Goal: Check status: Check status

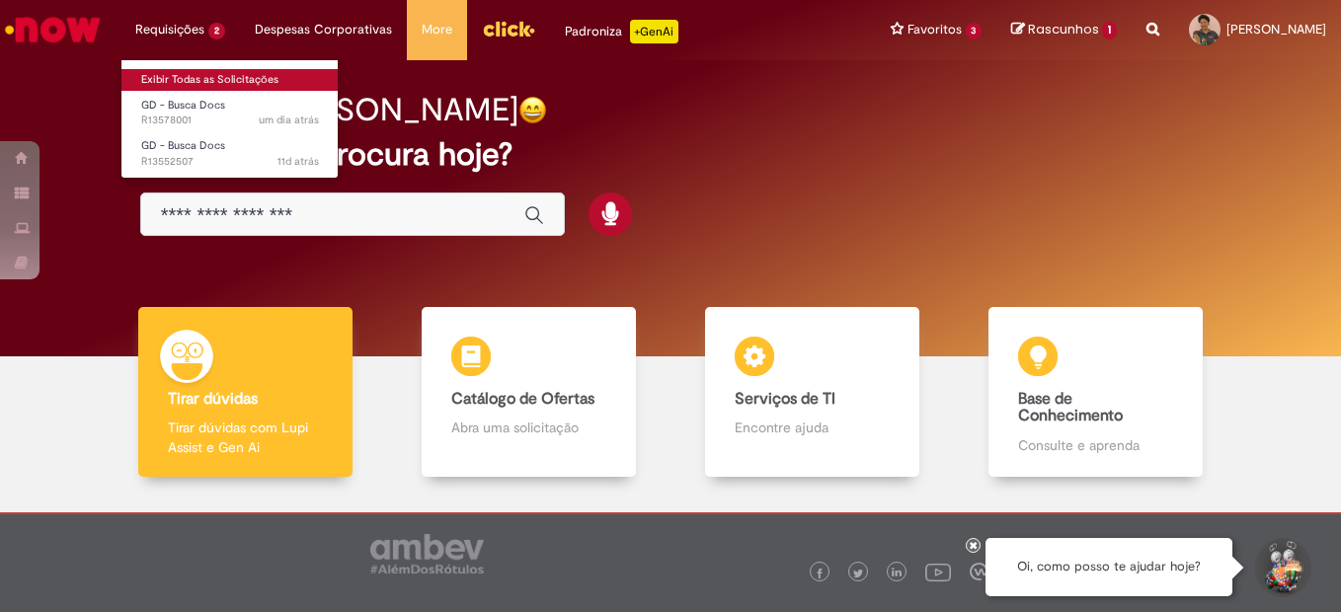
click at [171, 79] on link "Exibir Todas as Solicitações" at bounding box center [229, 80] width 217 height 22
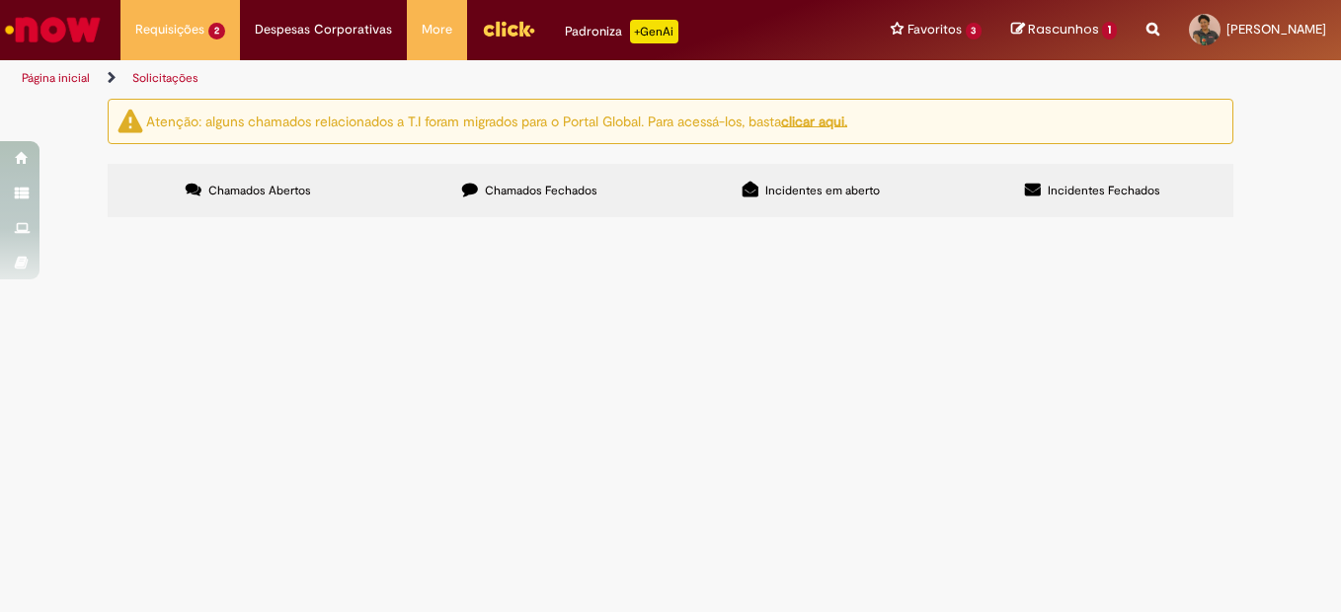
click at [607, 182] on label "Chamados Fechados" at bounding box center [529, 190] width 281 height 53
click at [0, 0] on span "Olá!" at bounding box center [0, 0] width 0 height 0
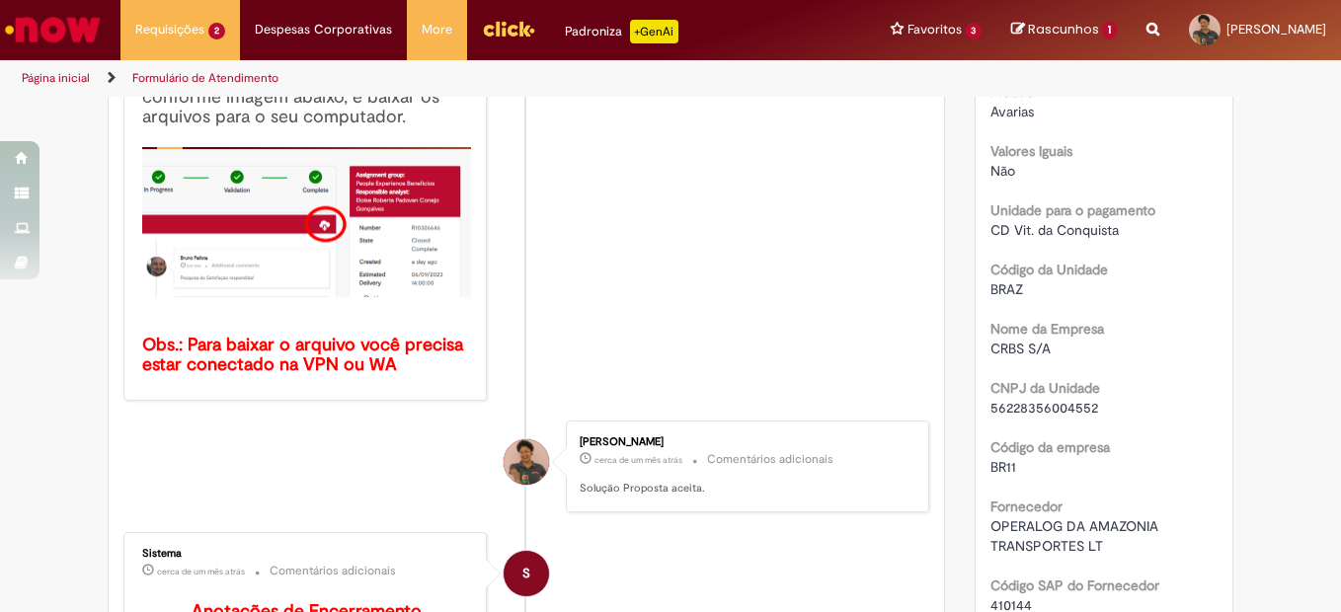
scroll to position [607, 0]
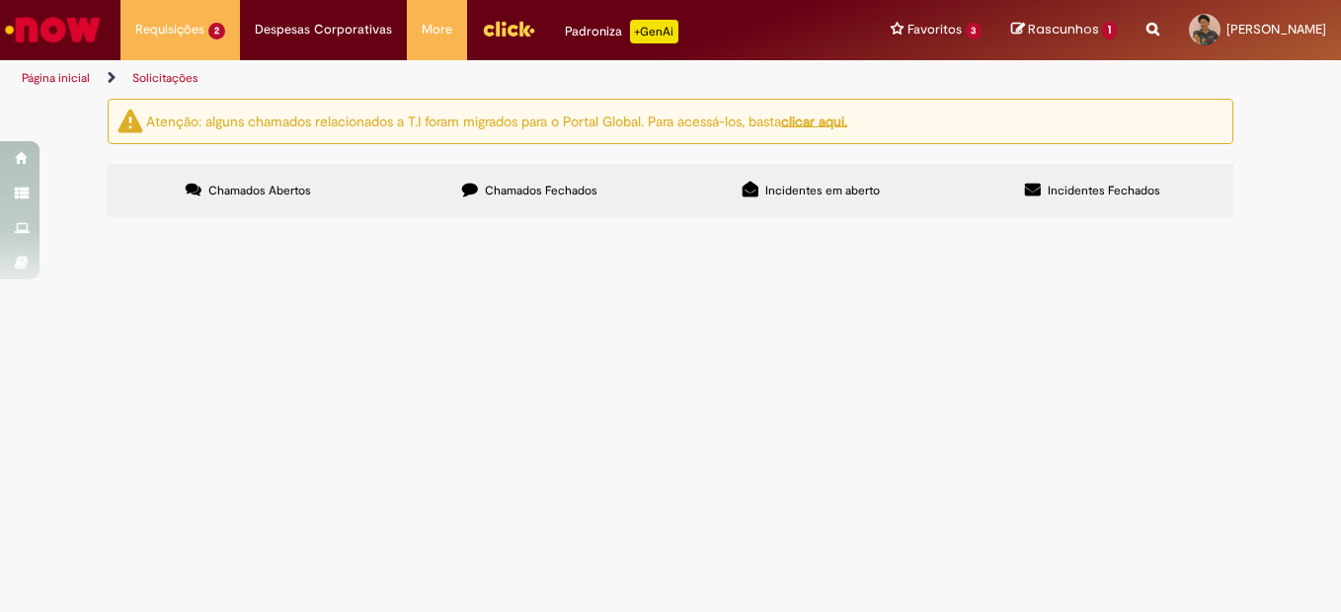
click at [527, 191] on span "Chamados Fechados" at bounding box center [541, 191] width 113 height 16
click at [0, 0] on span "Olá. Solicito EC por favor." at bounding box center [0, 0] width 0 height 0
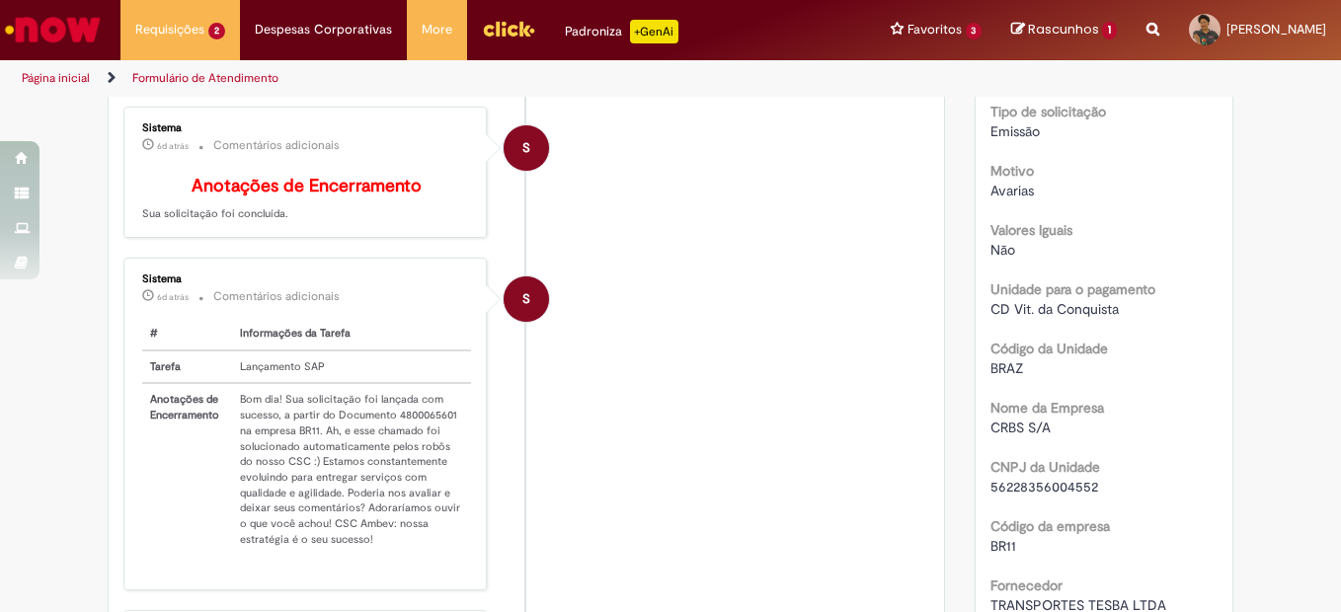
scroll to position [509, 0]
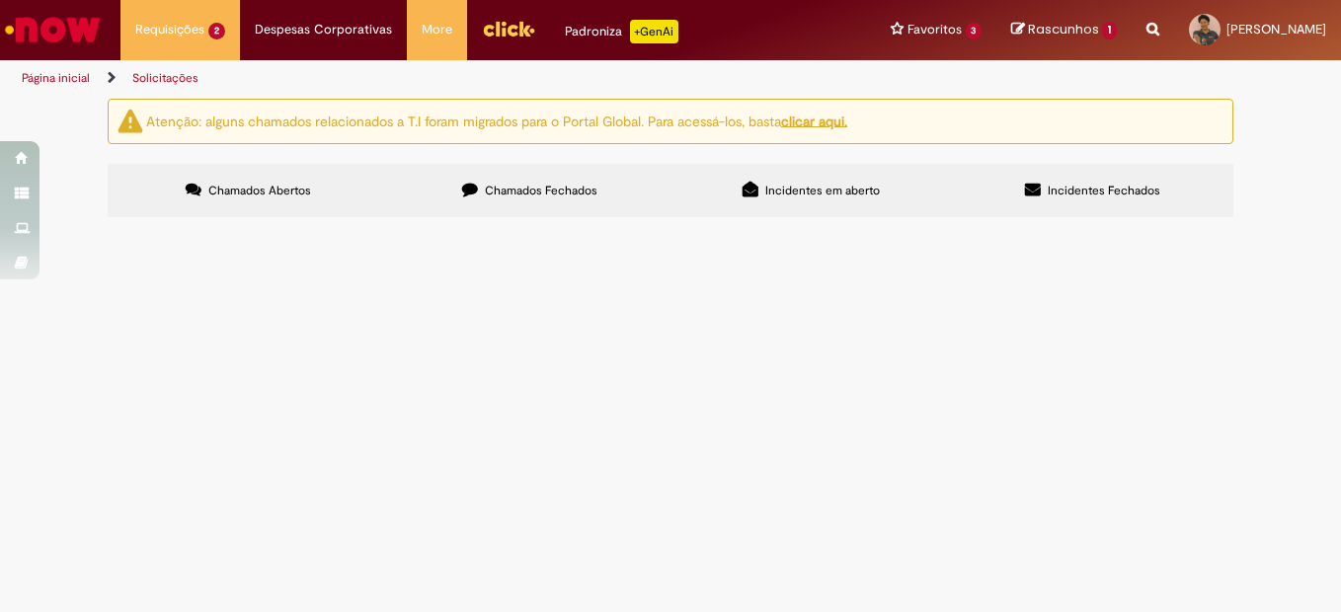
click at [637, 208] on label "Chamados Fechados" at bounding box center [529, 190] width 281 height 53
click at [0, 0] on span "Olá" at bounding box center [0, 0] width 0 height 0
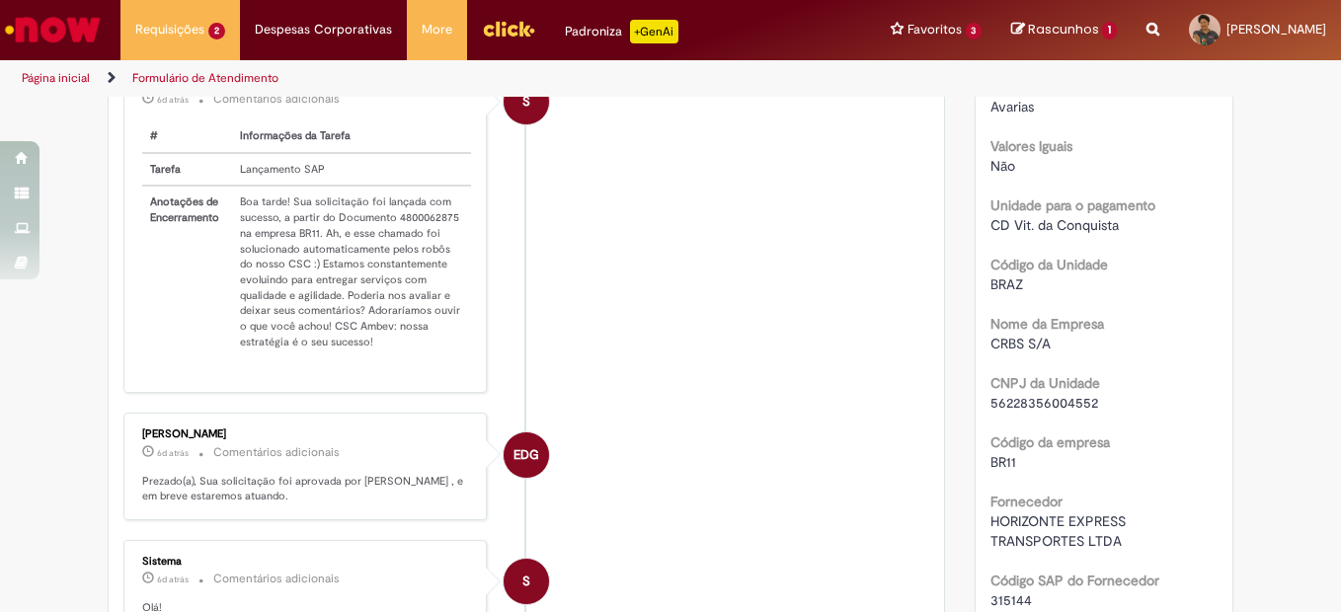
scroll to position [607, 0]
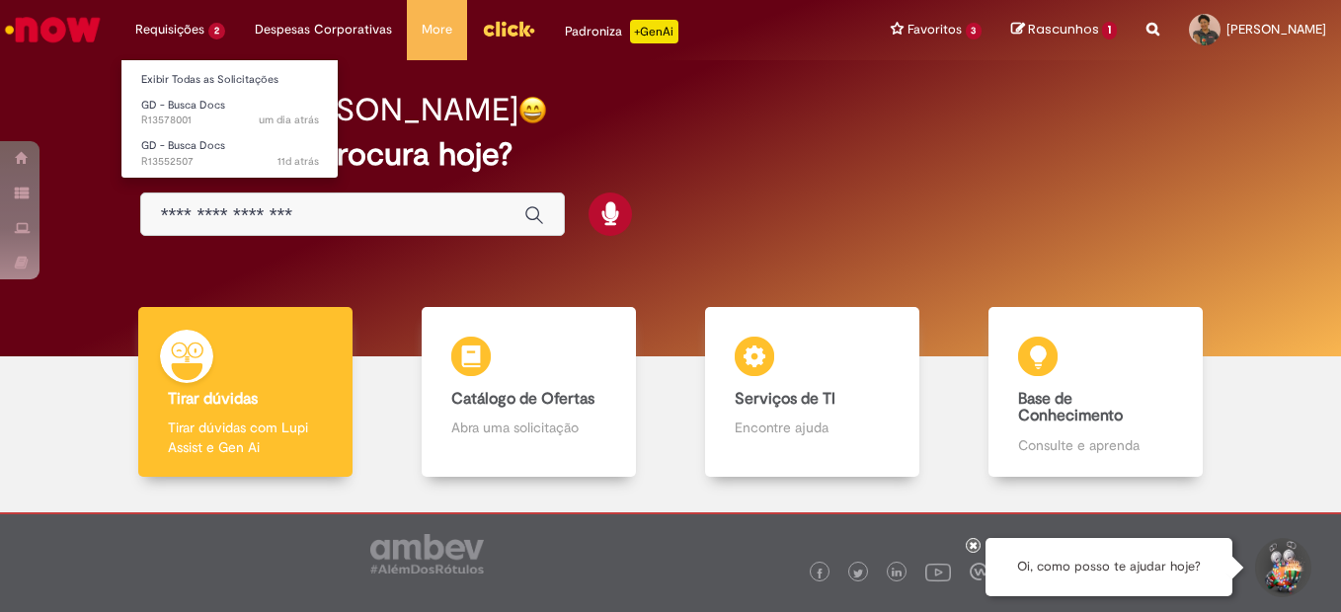
click at [195, 29] on li "Requisições 2 Exibir Todas as Solicitações GD - Busca Docs um dia atrás um dia …" at bounding box center [180, 29] width 120 height 59
click at [182, 77] on link "Exibir Todas as Solicitações" at bounding box center [229, 80] width 217 height 22
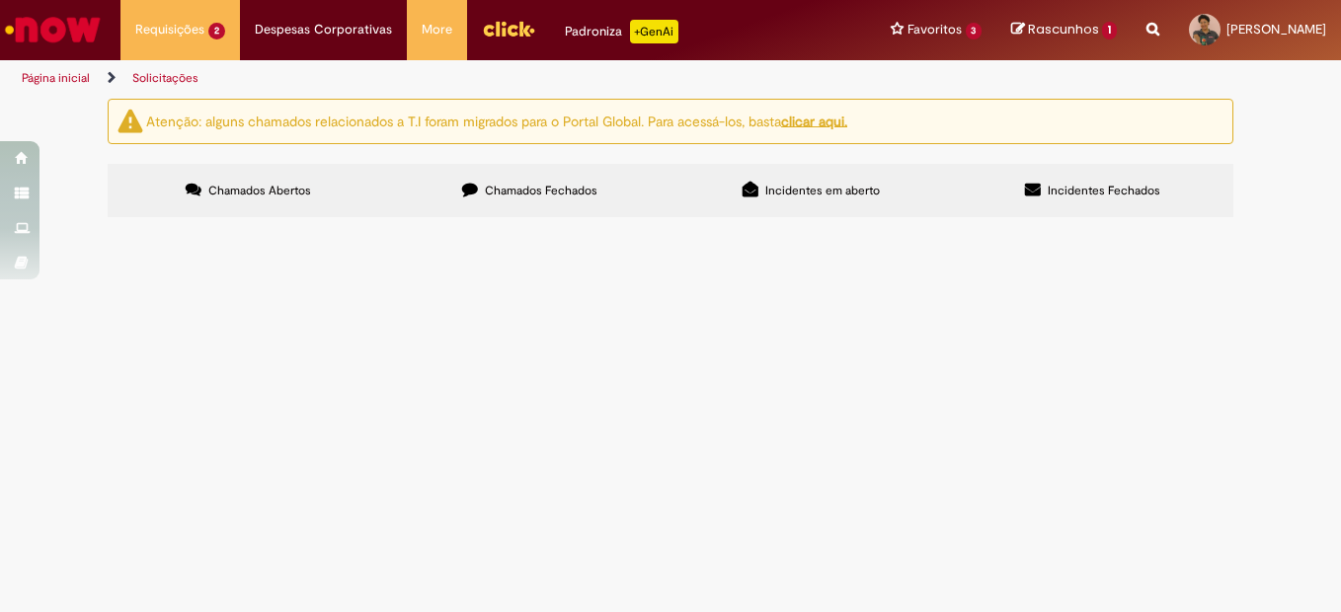
click at [559, 194] on span "Chamados Fechados" at bounding box center [541, 191] width 113 height 16
click at [0, 0] on td "Olá" at bounding box center [0, 0] width 0 height 0
click at [0, 0] on span "Olá" at bounding box center [0, 0] width 0 height 0
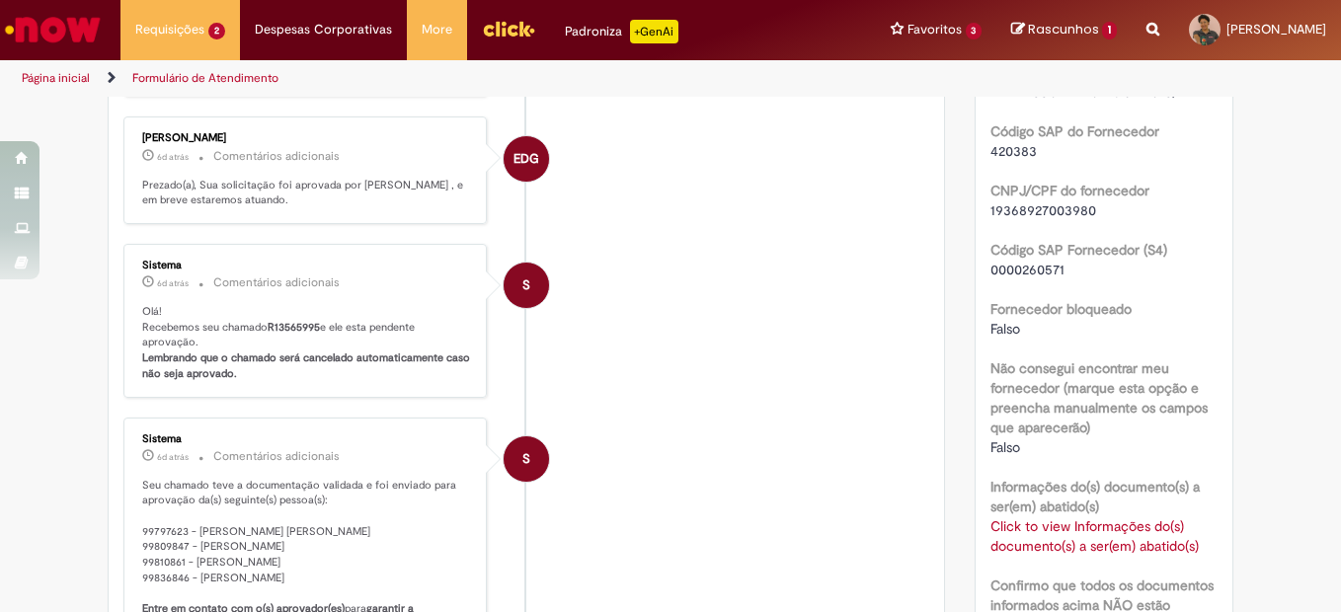
scroll to position [706, 0]
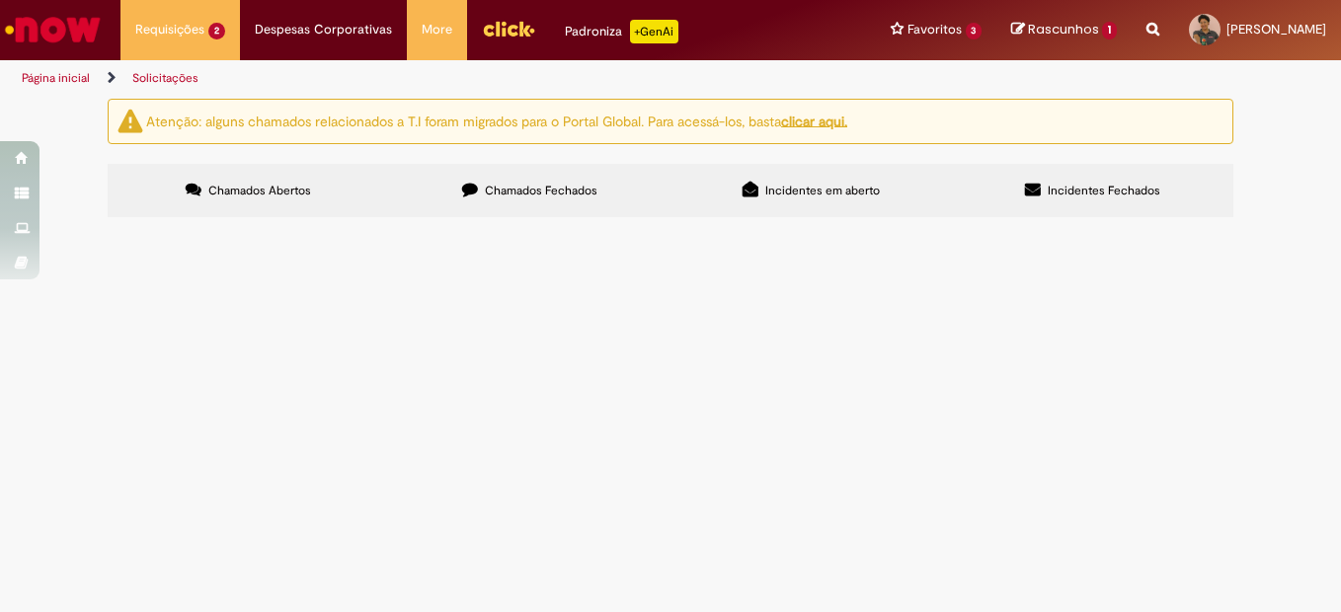
click at [515, 211] on label "Chamados Fechados" at bounding box center [529, 190] width 281 height 53
click at [0, 0] on span "Olá" at bounding box center [0, 0] width 0 height 0
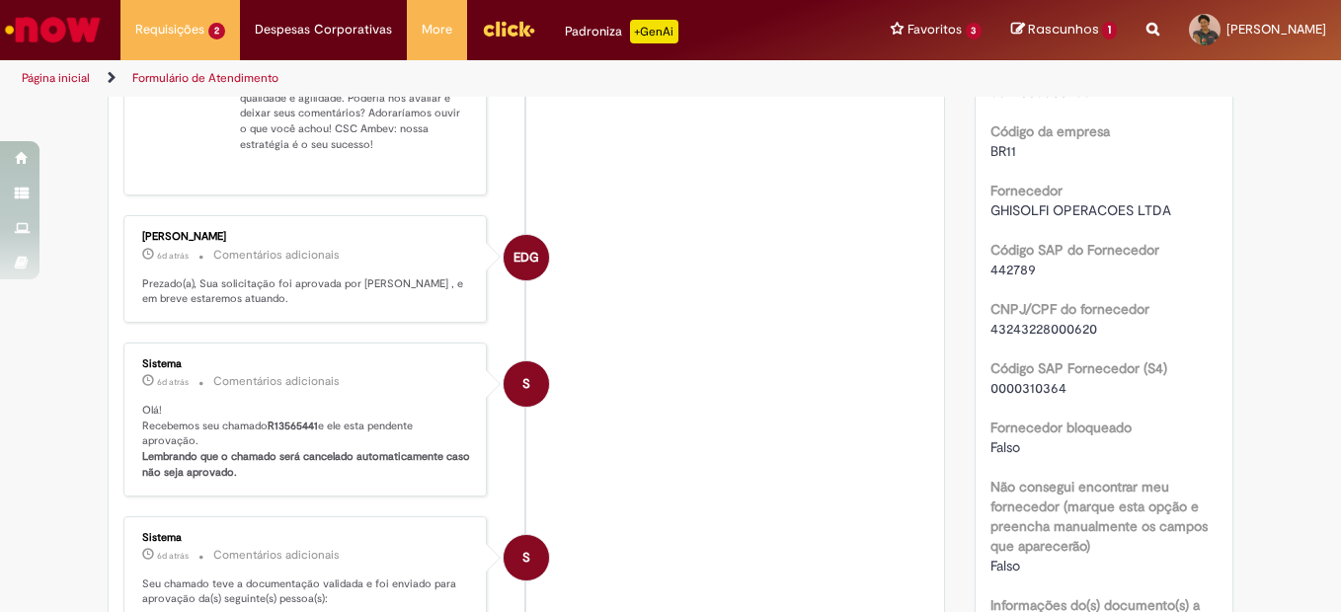
scroll to position [1200, 0]
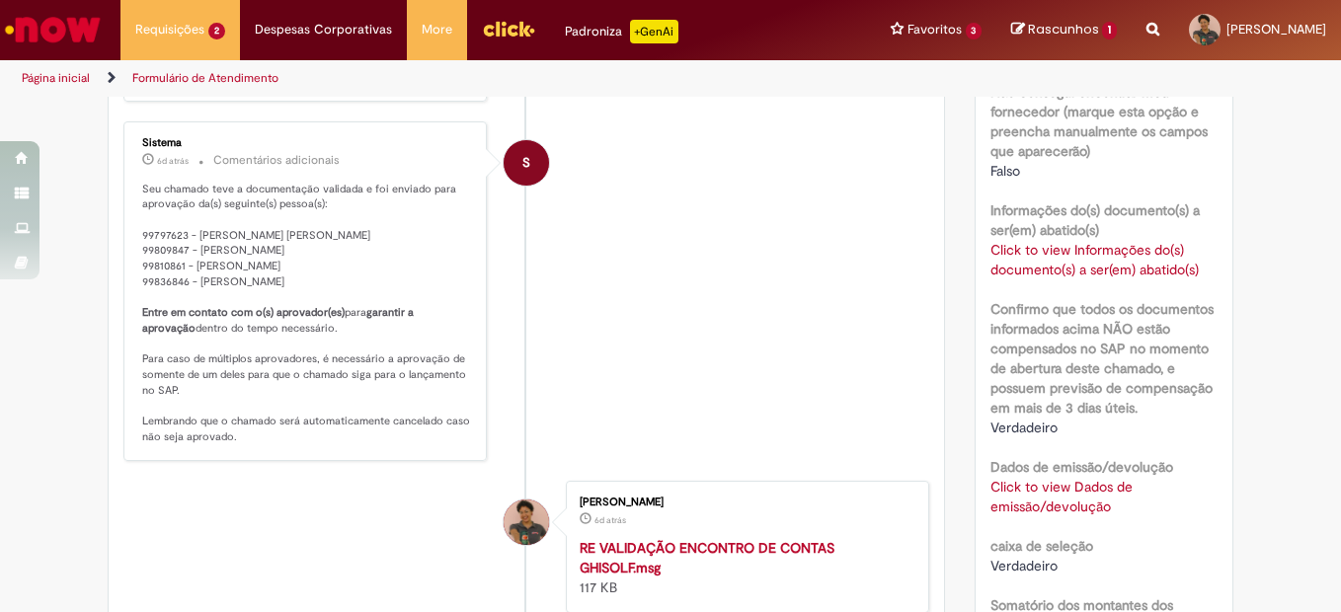
click at [1004, 262] on link "Click to view Informações do(s) documento(s) a ser(em) abatido(s)" at bounding box center [1095, 260] width 208 height 38
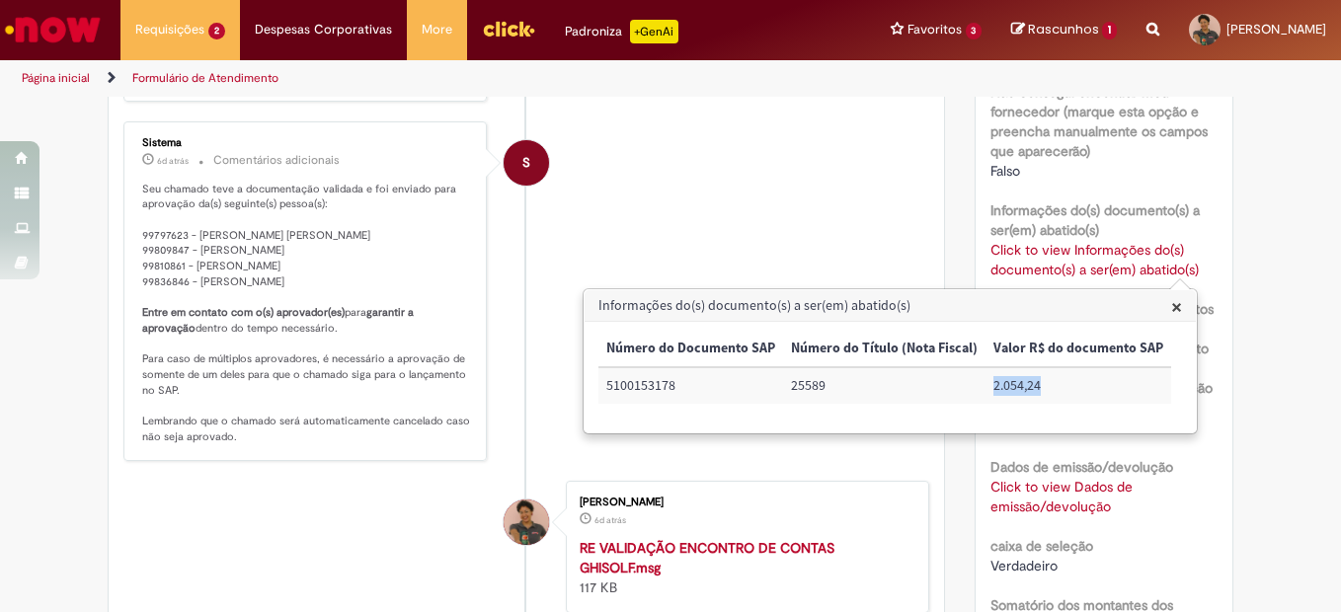
drag, startPoint x: 1042, startPoint y: 387, endPoint x: 980, endPoint y: 375, distance: 63.3
click at [980, 375] on tr "5100153178 25589 2.054,24" at bounding box center [885, 385] width 573 height 37
copy tr "2.054,24"
click at [894, 461] on li "S Sistema 6d atrás 6 dias atrás Comentários adicionais Seu chamado teve a docum…" at bounding box center [526, 291] width 806 height 340
click at [1026, 491] on link "Click to view Dados de emissão/devolução" at bounding box center [1062, 497] width 142 height 38
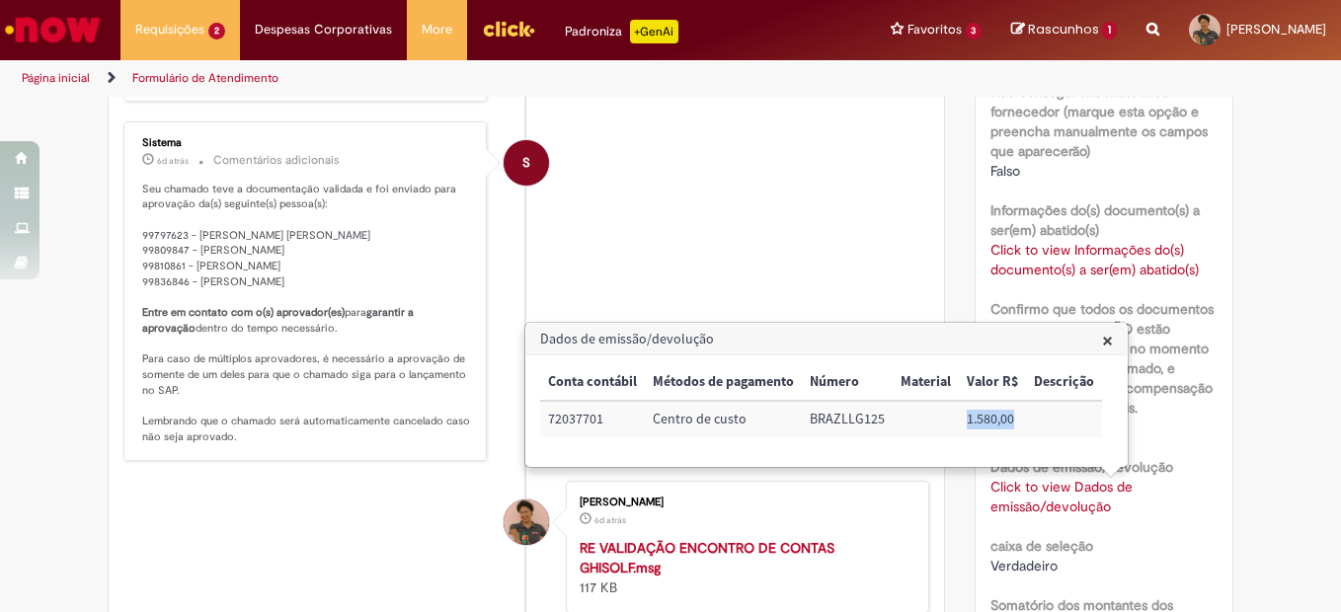
drag, startPoint x: 1017, startPoint y: 421, endPoint x: 951, endPoint y: 413, distance: 66.6
click at [951, 413] on tr "72037701 Centro de custo BRAZLLG125 1.580,00" at bounding box center [821, 419] width 562 height 37
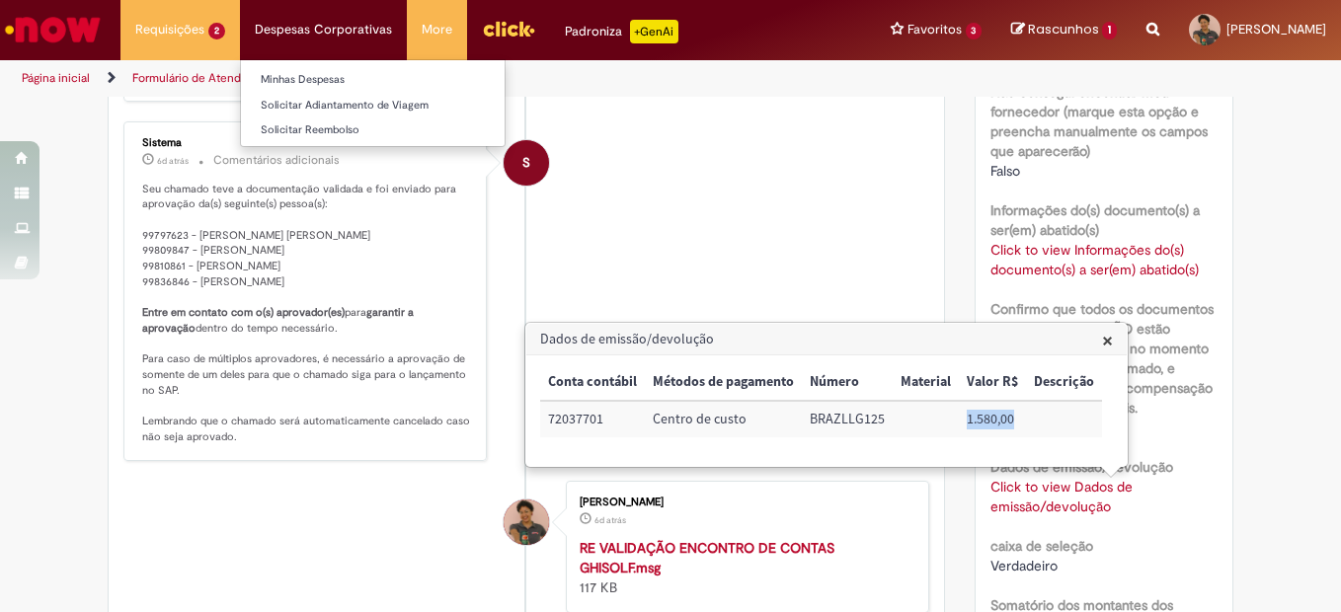
copy tr "1.580,00"
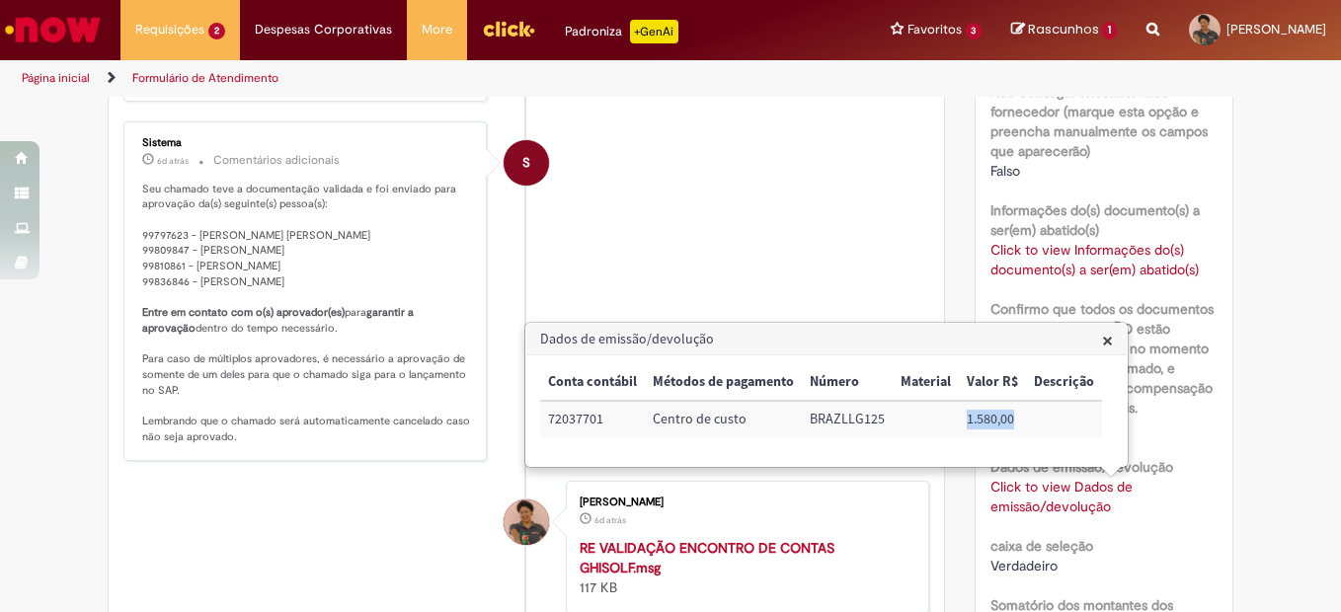
copy tr "1.580,00"
